Goal: Task Accomplishment & Management: Manage account settings

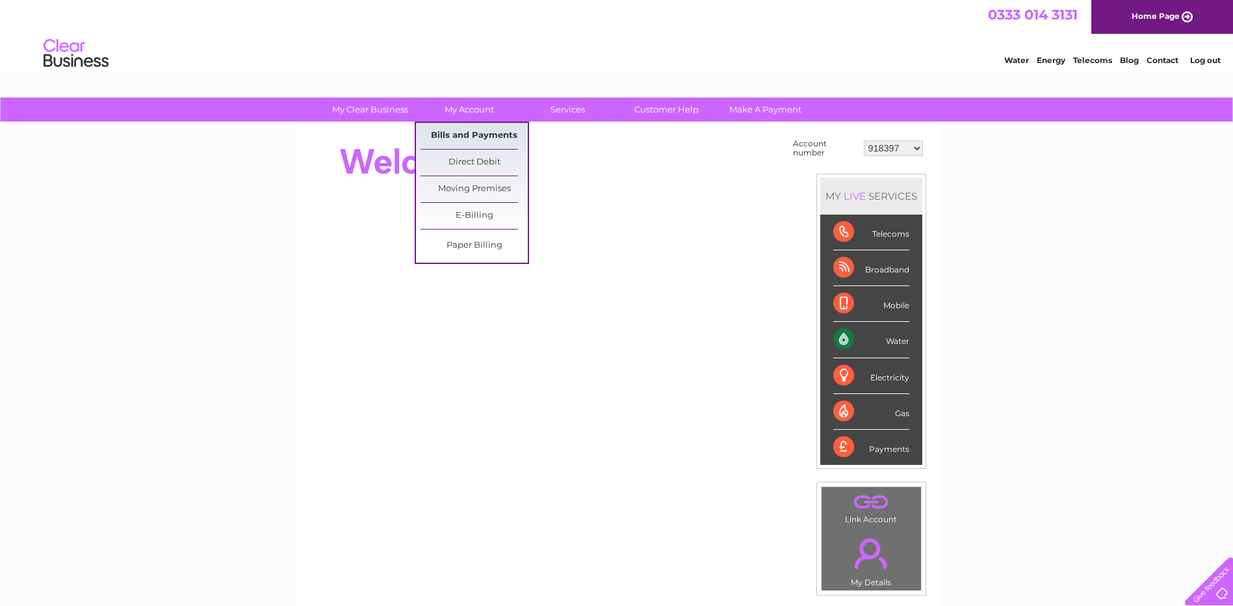
click at [482, 136] on link "Bills and Payments" at bounding box center [473, 136] width 107 height 26
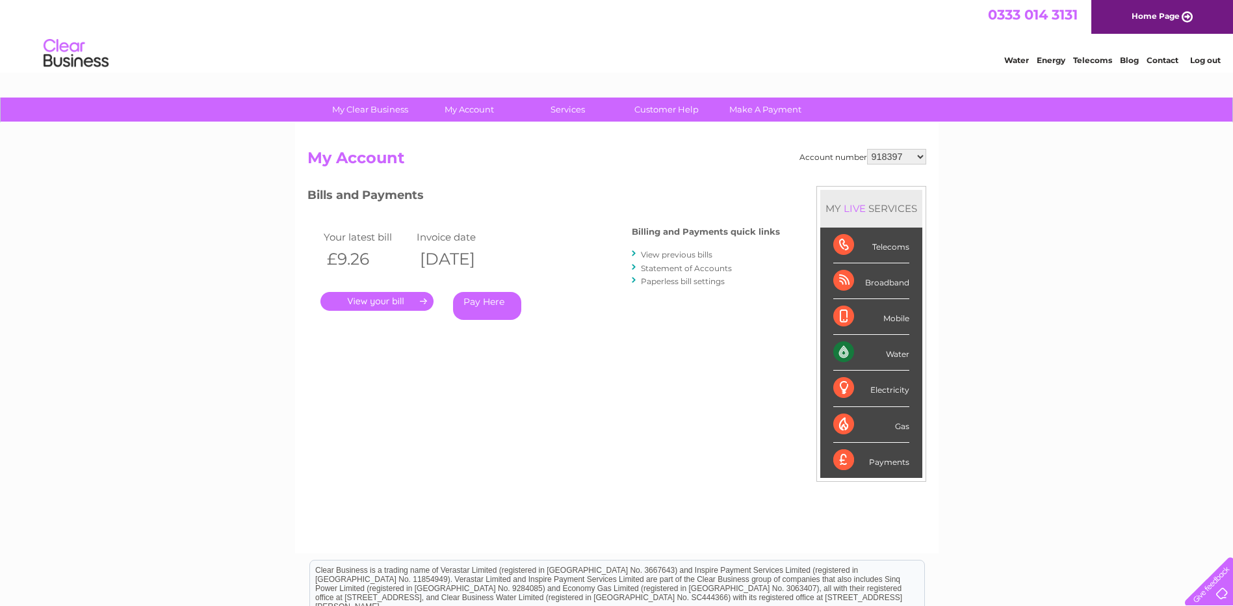
click at [398, 303] on link "." at bounding box center [376, 301] width 113 height 19
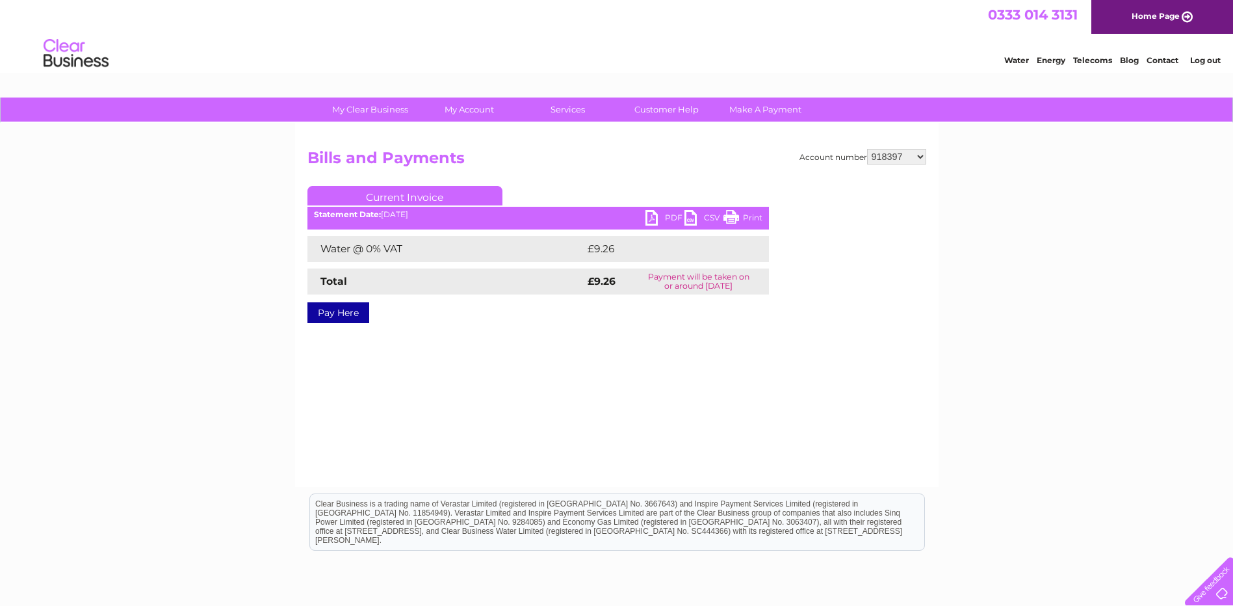
click at [652, 217] on link "PDF" at bounding box center [664, 219] width 39 height 19
